Goal: Navigation & Orientation: Find specific page/section

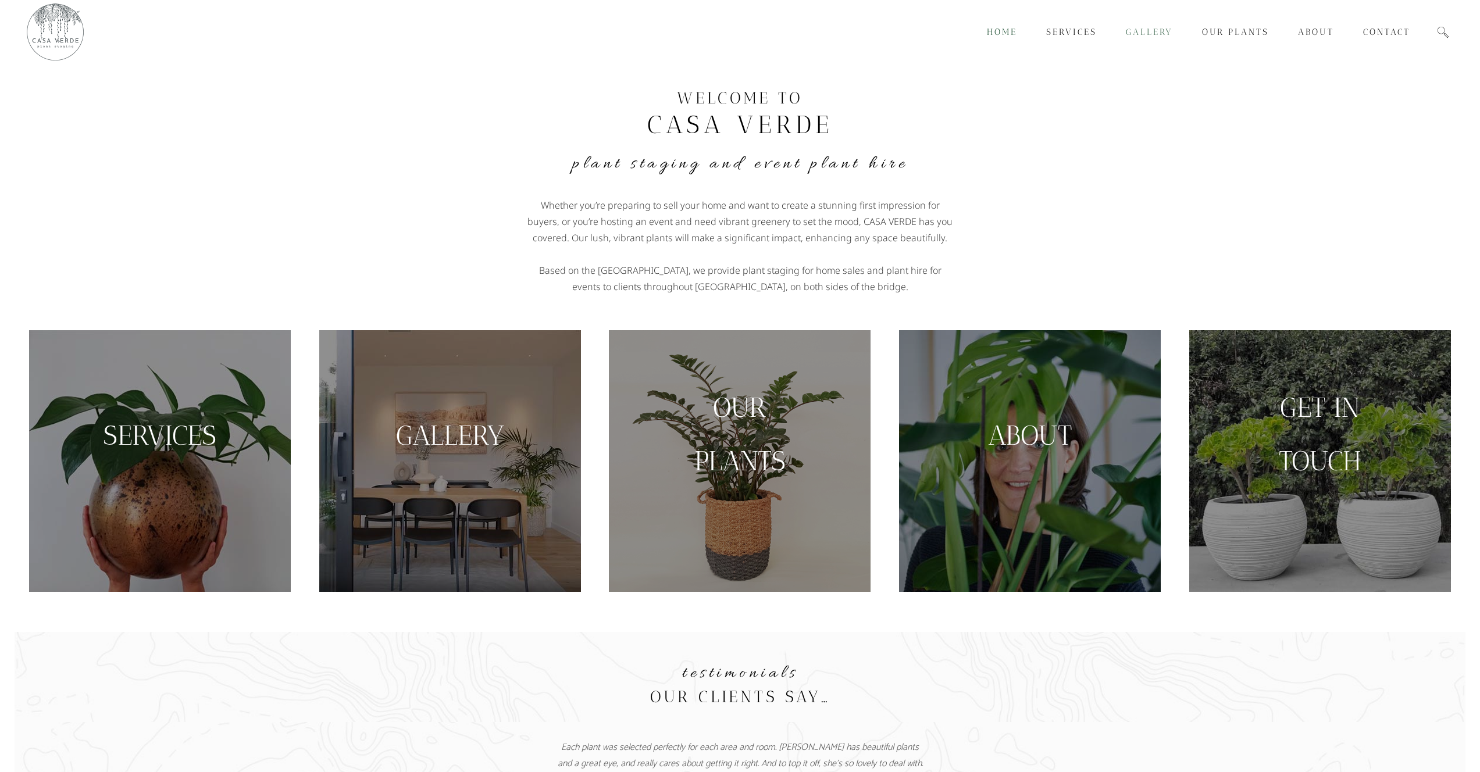
click at [1146, 33] on span "Gallery" at bounding box center [1149, 32] width 47 height 10
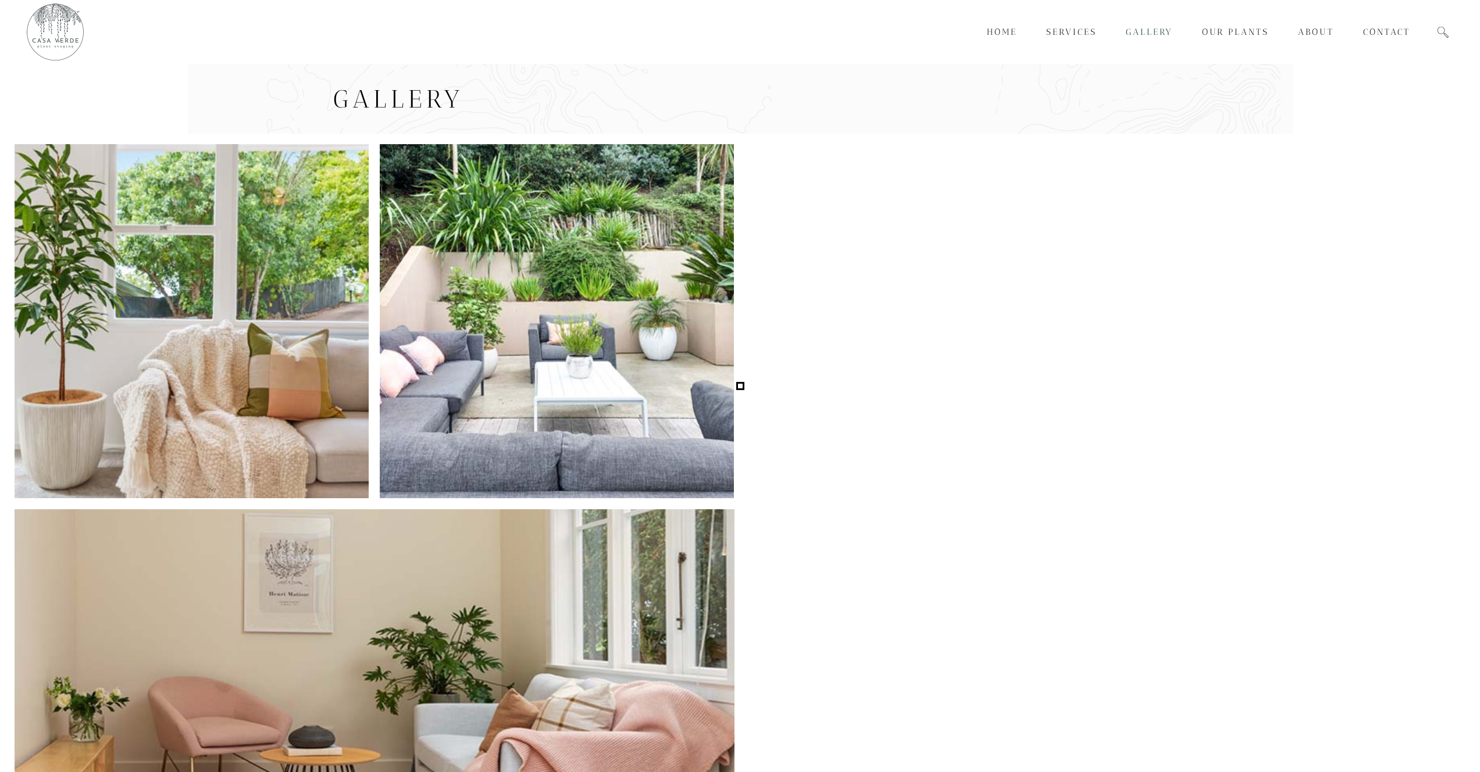
click at [267, 97] on div "Gallery" at bounding box center [740, 99] width 1451 height 70
click at [0, 0] on vis-bug at bounding box center [0, 0] width 0 height 0
click at [197, 81] on div "Gallery" at bounding box center [740, 99] width 1451 height 70
click at [197, 97] on div "Gallery" at bounding box center [740, 99] width 1451 height 70
click at [190, 34] on div "Home Services Gallery Our Plants About Contact Home Services Gallery Our Plants…" at bounding box center [740, 32] width 1480 height 64
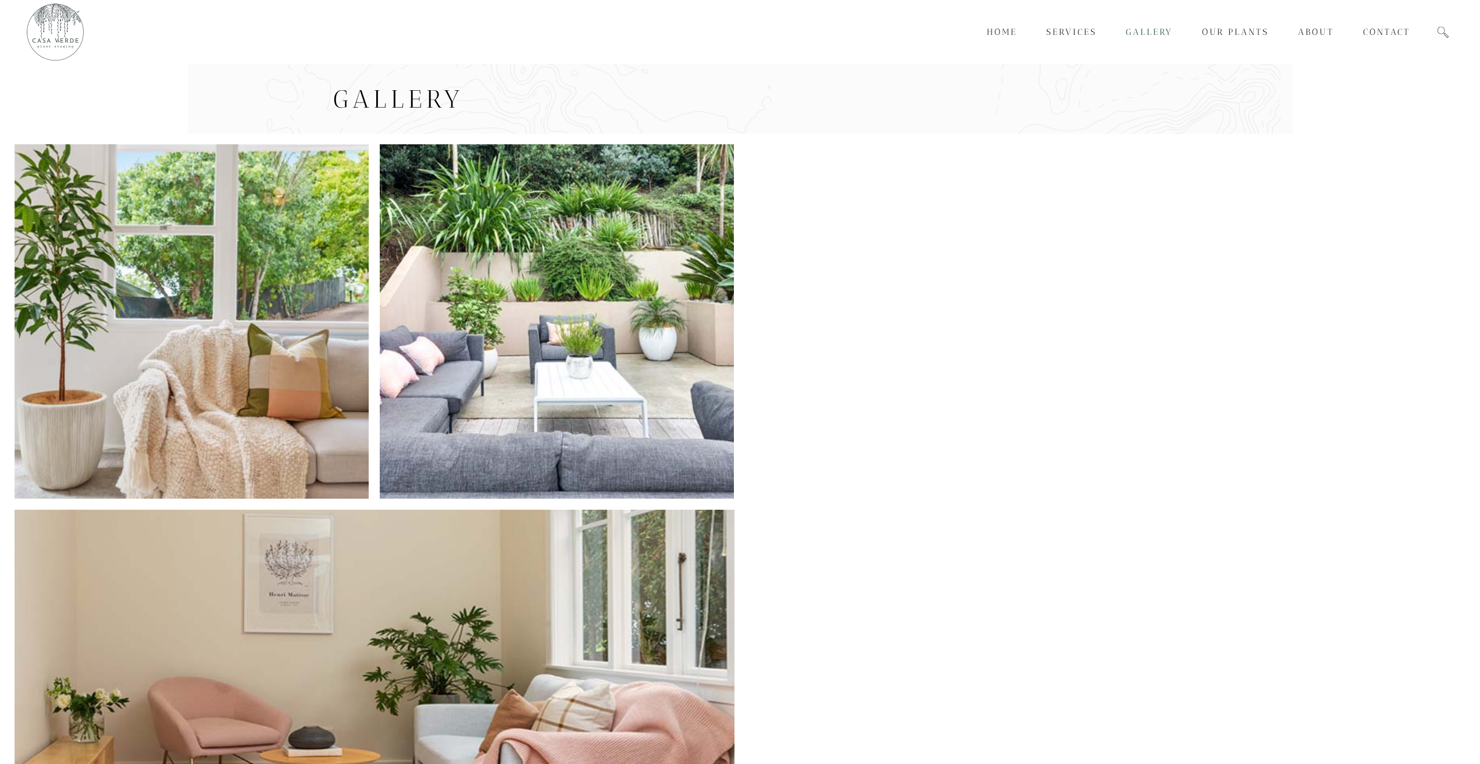
click at [239, 105] on div "Gallery" at bounding box center [740, 99] width 1451 height 70
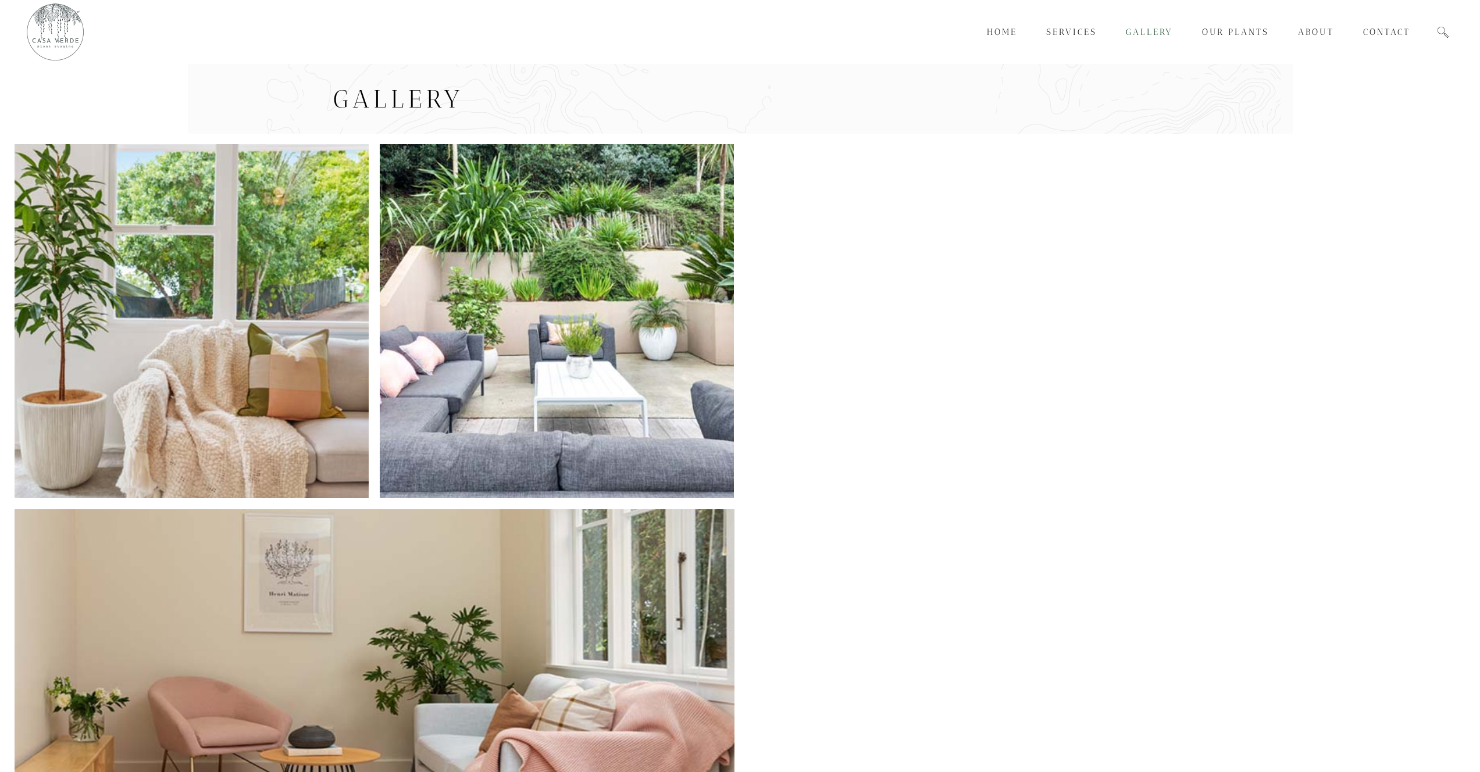
click at [263, 102] on div "Gallery" at bounding box center [740, 99] width 1451 height 70
click at [191, 110] on div "Gallery" at bounding box center [740, 99] width 1451 height 70
click at [165, 113] on div "Gallery" at bounding box center [740, 99] width 1451 height 70
click at [244, 100] on div "Gallery" at bounding box center [740, 99] width 1451 height 70
click at [389, 88] on span "Gallery" at bounding box center [398, 99] width 131 height 30
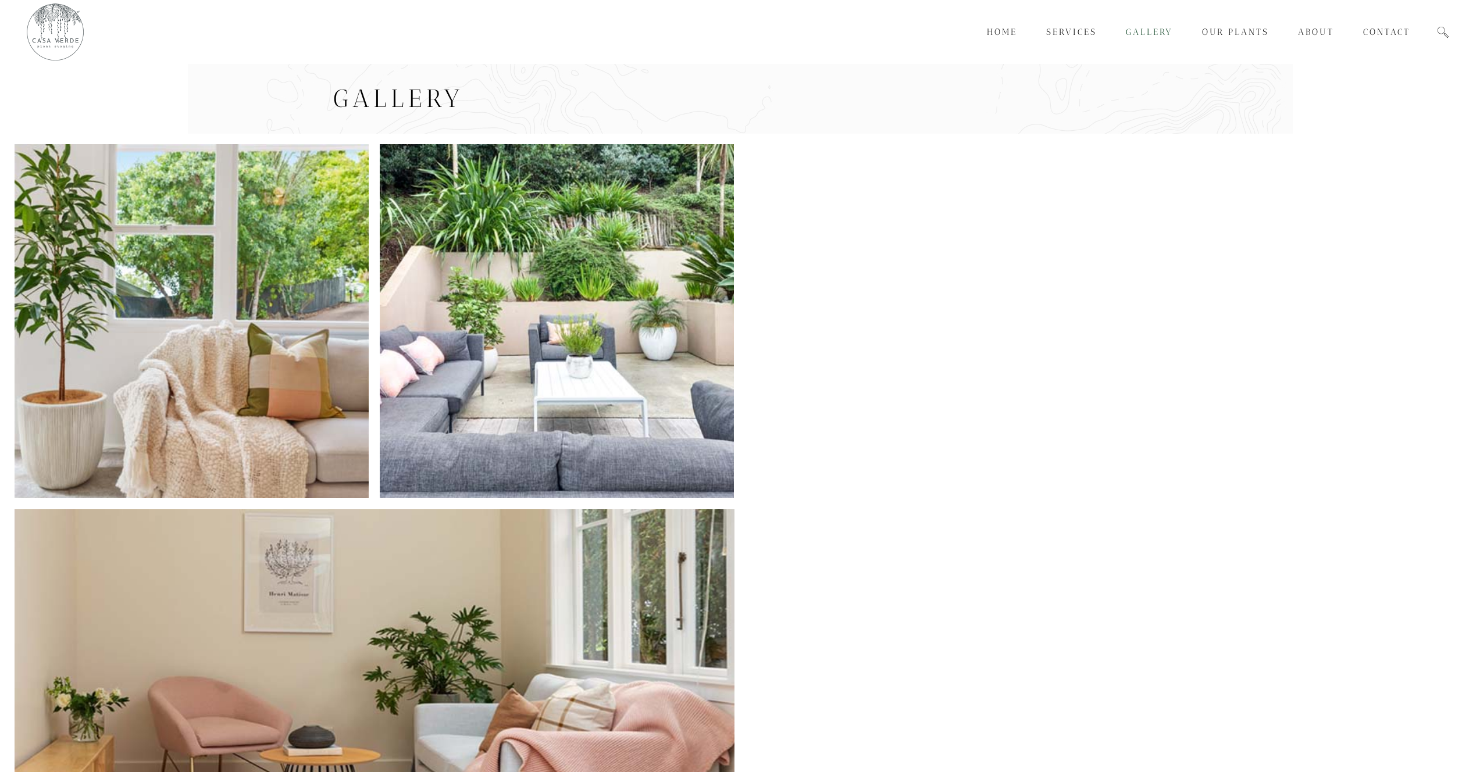
click at [270, 105] on div "Gallery" at bounding box center [740, 98] width 1451 height 70
drag, startPoint x: 368, startPoint y: 93, endPoint x: 359, endPoint y: 82, distance: 13.7
click at [359, 82] on div "Gallery" at bounding box center [740, 98] width 814 height 70
click at [283, 95] on div "Gallery" at bounding box center [740, 98] width 1451 height 70
click at [355, 94] on span "Gallery" at bounding box center [398, 99] width 131 height 30
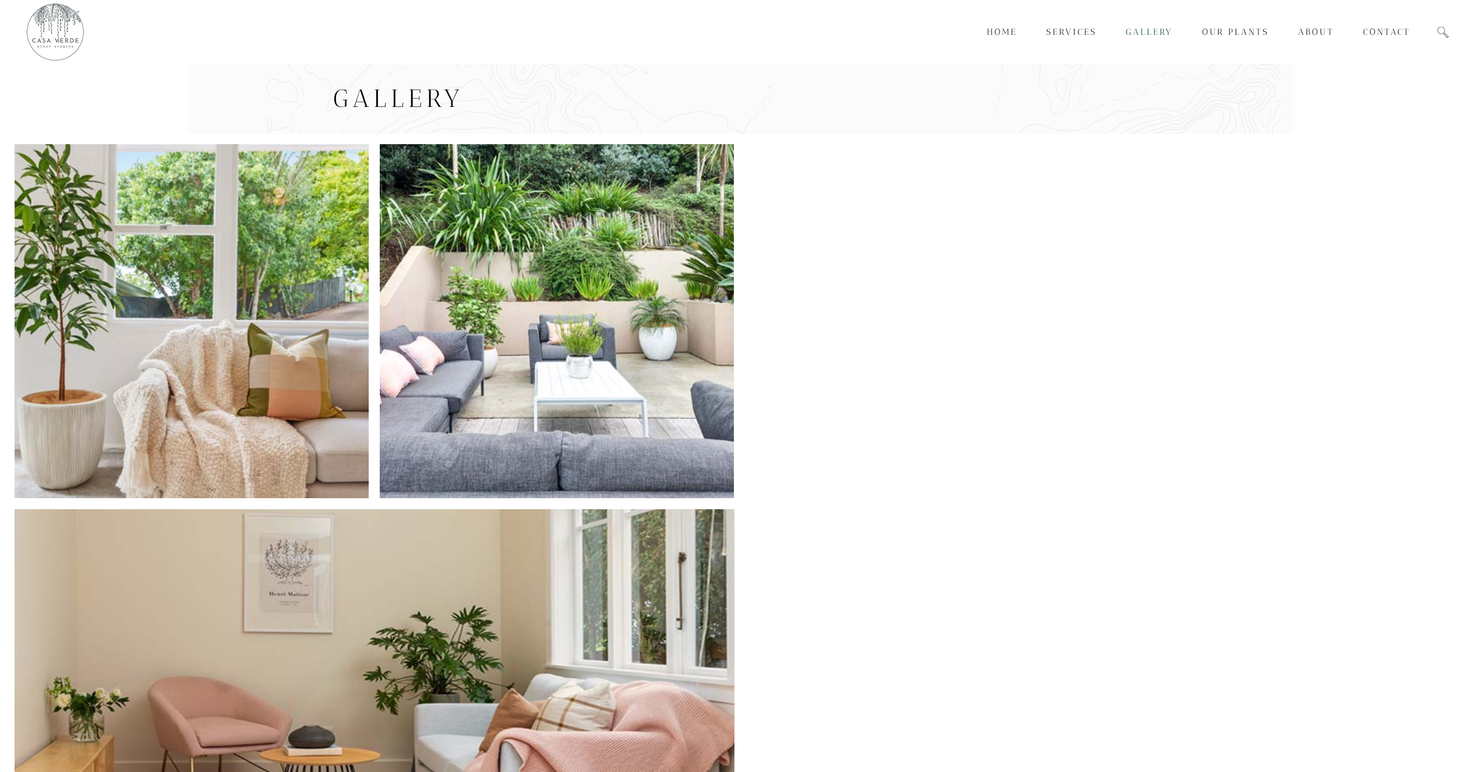
click at [601, 72] on div "Gallery" at bounding box center [740, 98] width 814 height 70
click at [294, 95] on div "Gallery" at bounding box center [740, 98] width 1451 height 70
click at [117, 44] on div "Home Services Gallery Our Plants About Contact Home Services Gallery Our Plants…" at bounding box center [740, 32] width 1480 height 64
click at [0, 0] on vis-bug at bounding box center [0, 0] width 0 height 0
